Goal: Download file/media

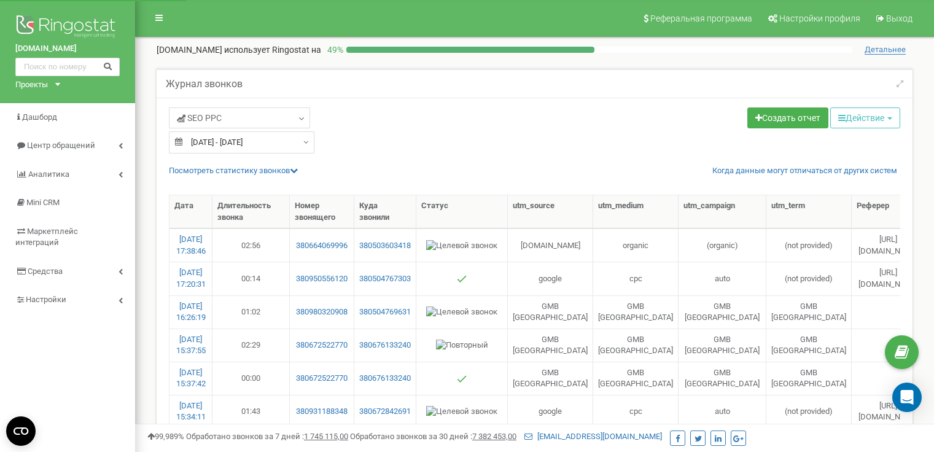
select select "50"
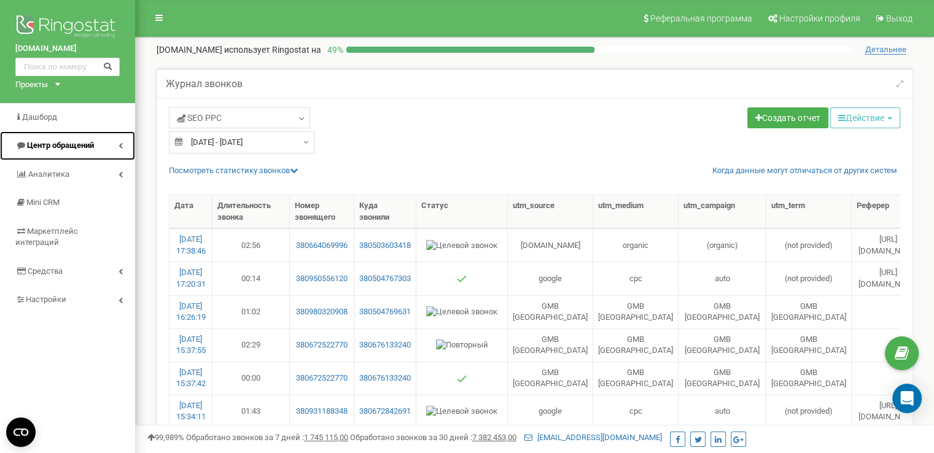
click at [98, 148] on link "Центр обращений" at bounding box center [67, 145] width 135 height 29
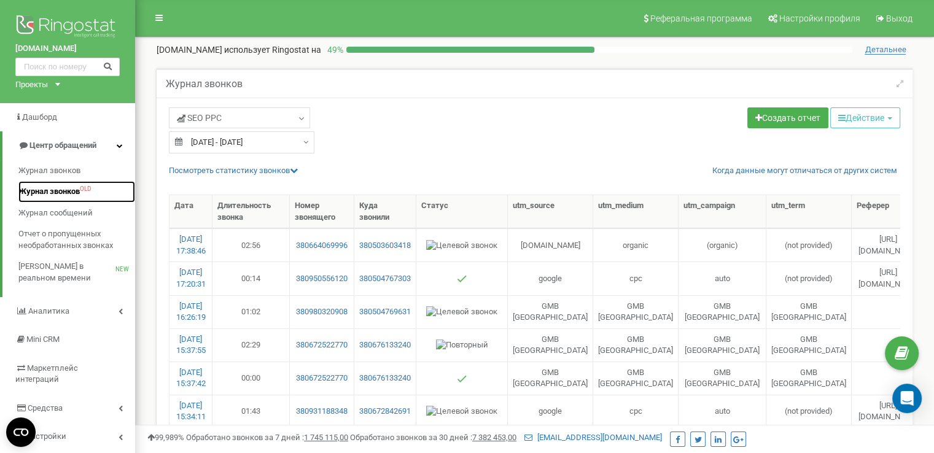
click at [64, 193] on span "Журнал звонков" at bounding box center [48, 192] width 61 height 12
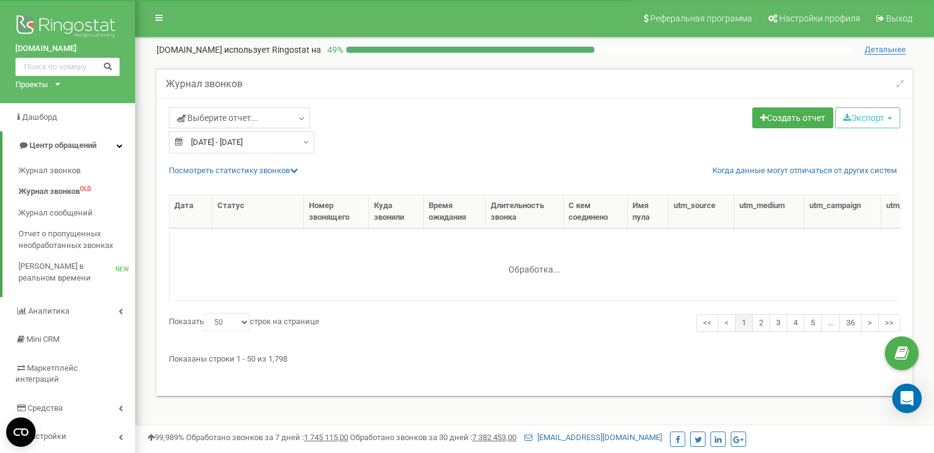
select select "50"
click at [203, 117] on span "Выберите отчет..." at bounding box center [218, 118] width 82 height 12
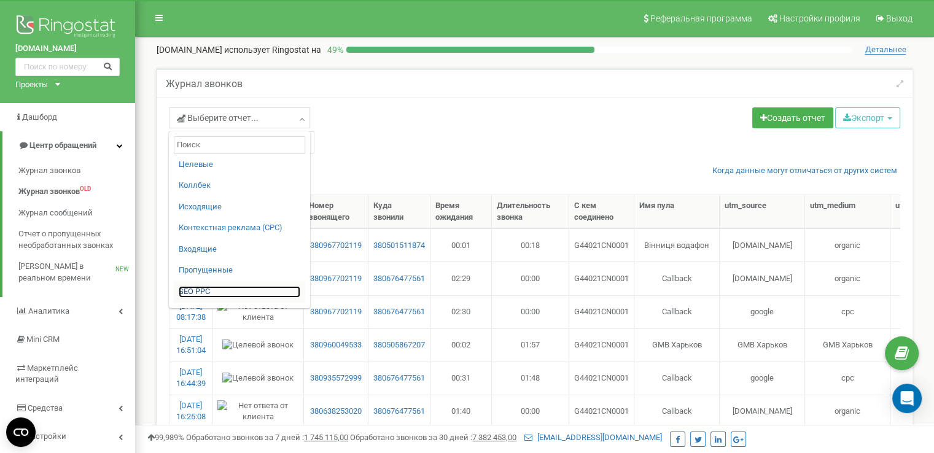
click at [192, 288] on link "SЕО PPС" at bounding box center [240, 292] width 122 height 12
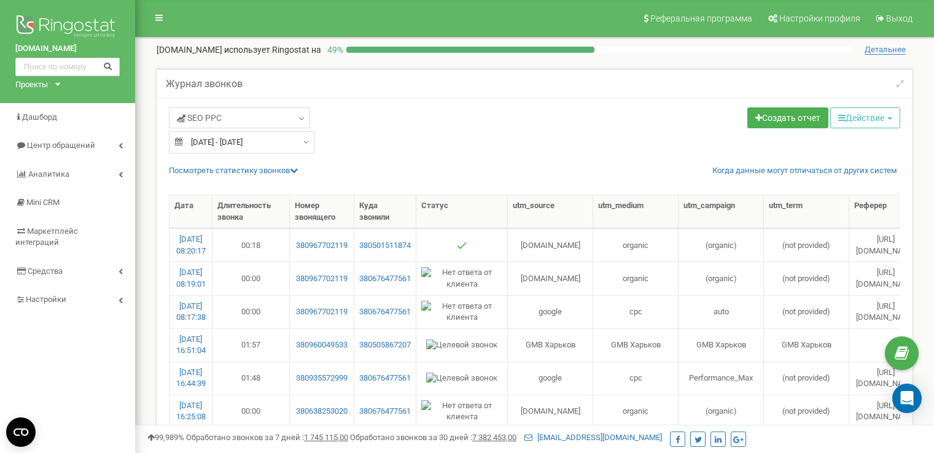
select select "50"
click at [839, 116] on icon "button" at bounding box center [842, 118] width 7 height 9
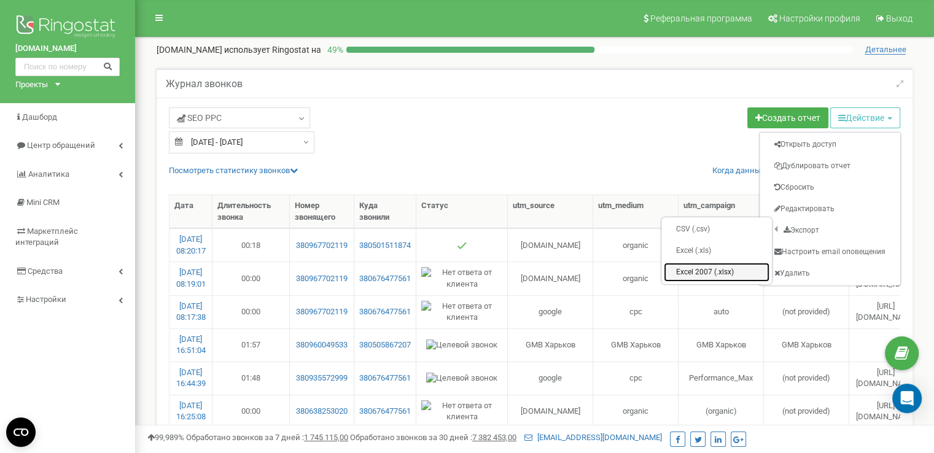
click at [689, 273] on link "Excel 2007 (.xlsx)" at bounding box center [717, 272] width 106 height 19
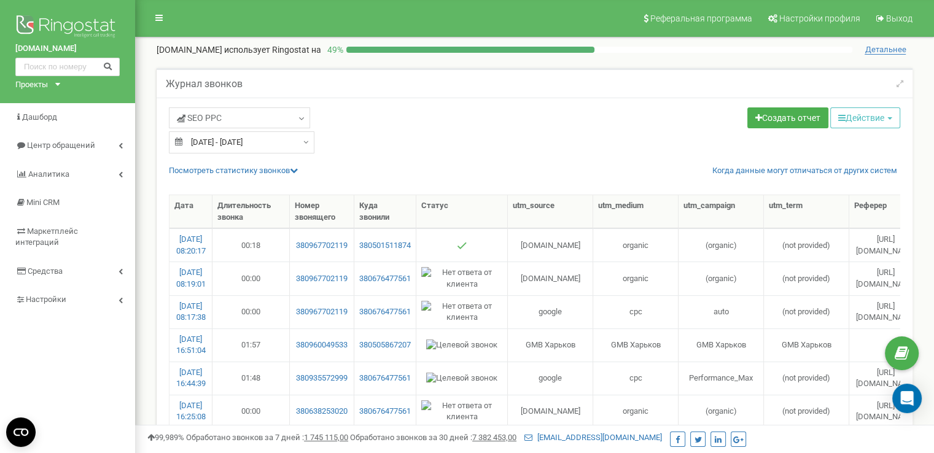
type input "23.08.2025"
type input "22.09.2025"
click at [229, 143] on input "23.08.2025 - 22.09.2025" at bounding box center [242, 142] width 146 height 22
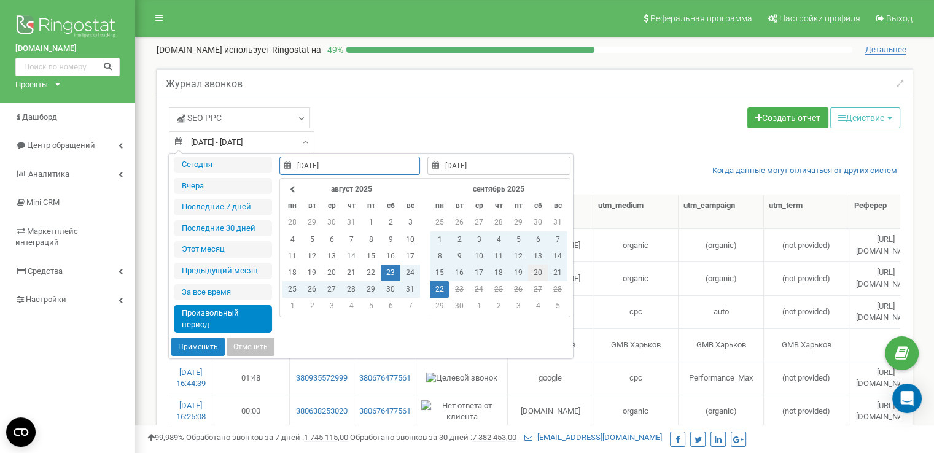
type input "20.09.2025"
click at [539, 271] on td "20" at bounding box center [538, 273] width 20 height 17
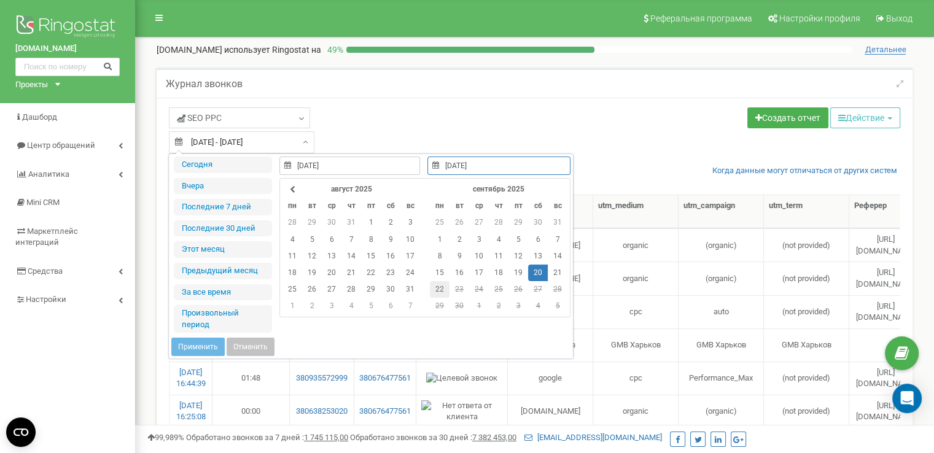
type input "22.09.2025"
click at [440, 294] on td "22" at bounding box center [440, 289] width 20 height 17
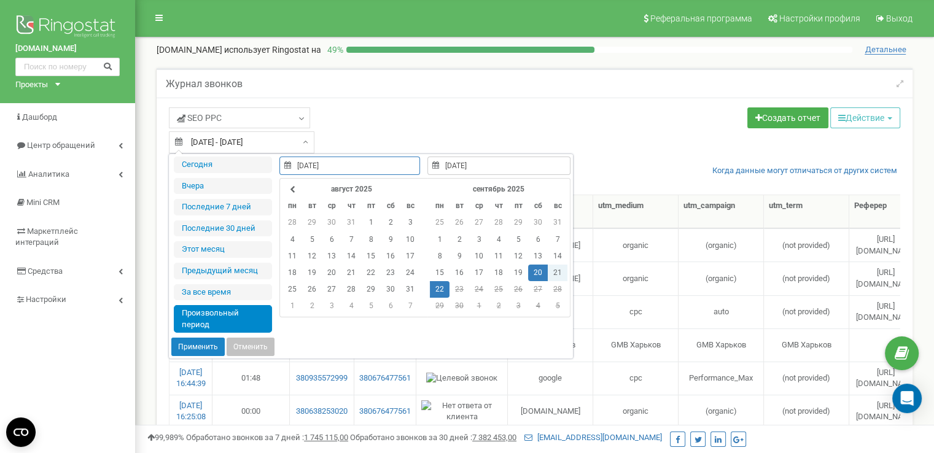
type input "20.09.2025"
click at [205, 338] on button "Применить" at bounding box center [197, 347] width 53 height 18
type input "20.09.2025 - 22.09.2025"
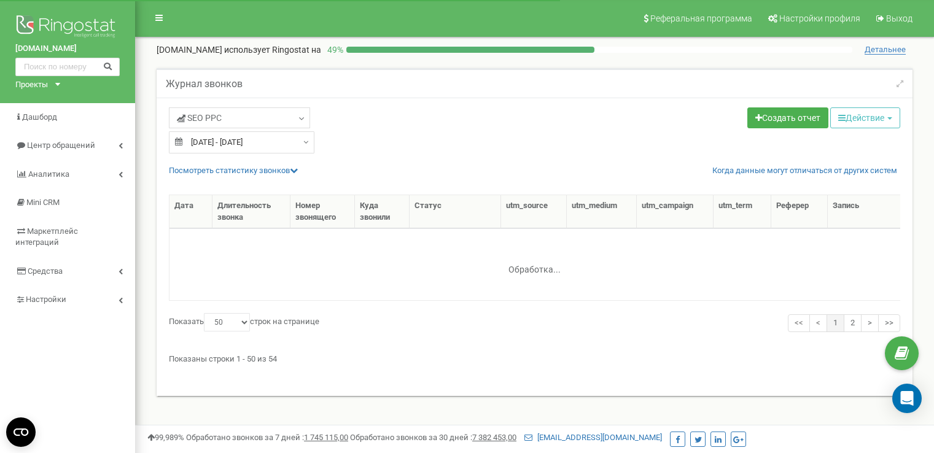
select select "50"
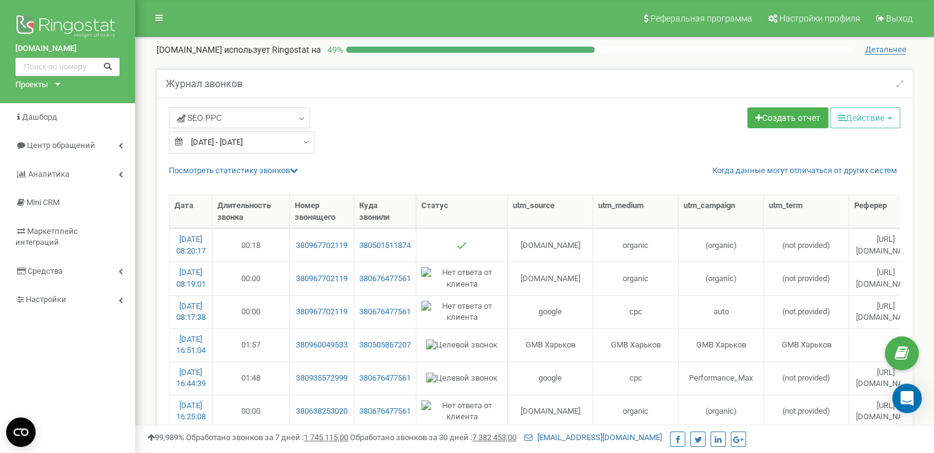
click at [619, 130] on div "Создать отчет Действие Открыть доступ Дублировать отчет Сбросить Редактировать …" at bounding box center [722, 120] width 375 height 24
drag, startPoint x: 845, startPoint y: 120, endPoint x: 862, endPoint y: 111, distance: 19.0
click at [845, 120] on button "Действие" at bounding box center [866, 118] width 70 height 21
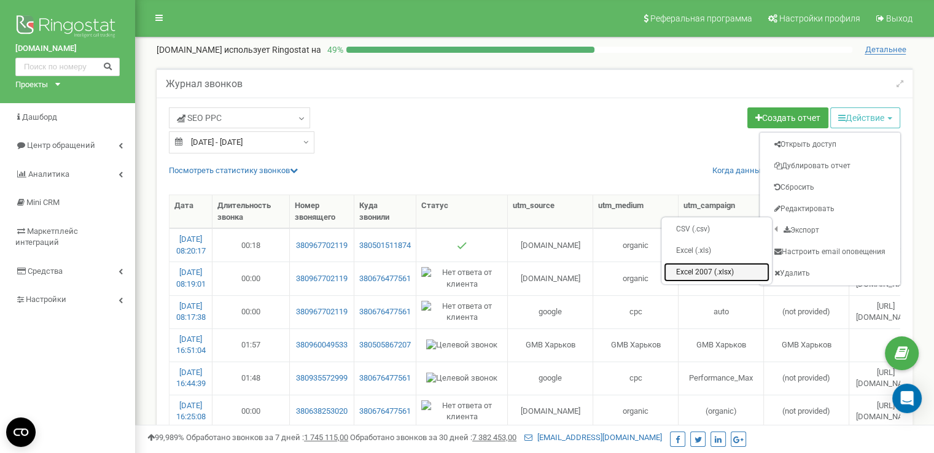
click at [710, 270] on link "Excel 2007 (.xlsx)" at bounding box center [717, 272] width 106 height 19
